Goal: Find specific page/section: Find specific page/section

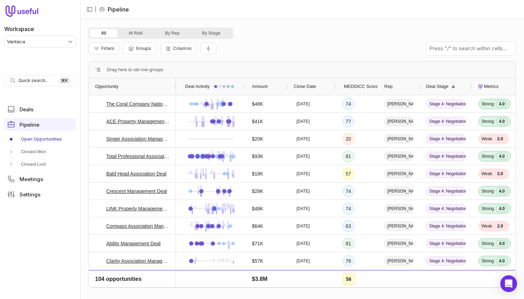
click at [313, 54] on div "Filters Groups Columns" at bounding box center [302, 49] width 427 height 20
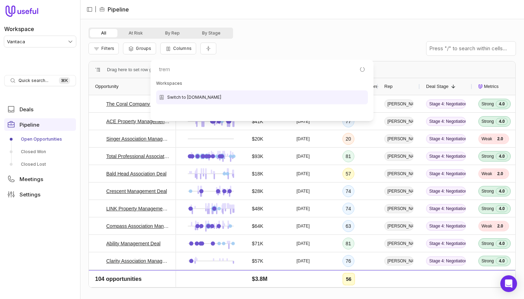
type input "treme"
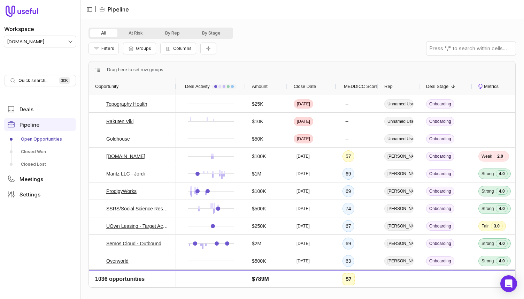
scroll to position [90, 0]
click at [332, 49] on div "Filters Groups Columns" at bounding box center [302, 49] width 427 height 20
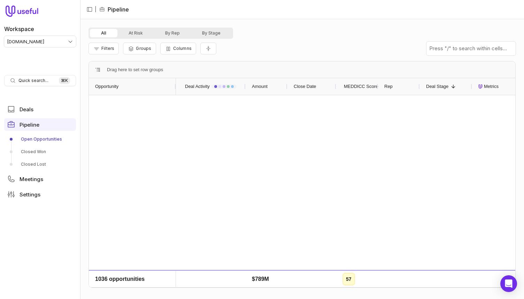
scroll to position [0, 0]
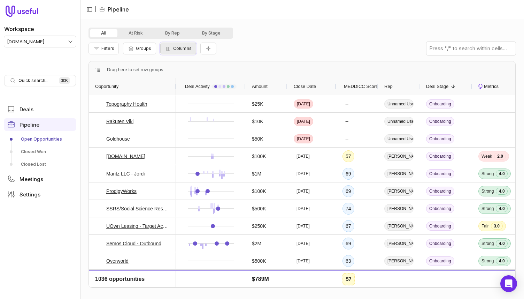
click at [181, 50] on span "Columns" at bounding box center [182, 48] width 18 height 5
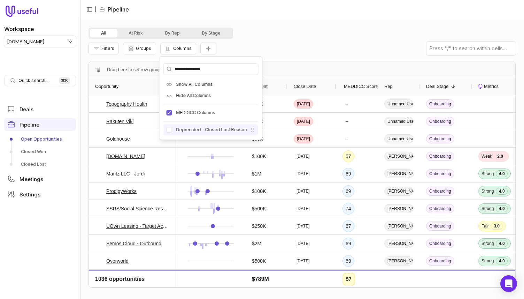
type input "**********"
click at [188, 132] on label "Deprecated - Closed Lost Reason" at bounding box center [211, 130] width 71 height 6
click at [172, 132] on button "Deprecated - Closed Lost Reason" at bounding box center [170, 130] width 6 height 6
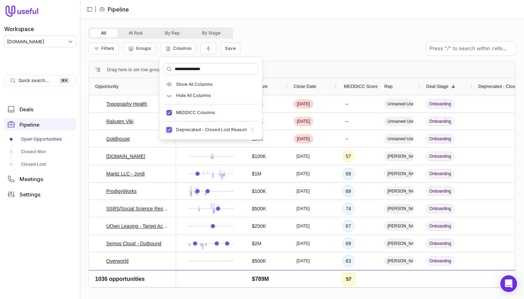
type button "on"
click at [324, 34] on div "All At Risk By Rep By Stage" at bounding box center [302, 33] width 427 height 11
